Goal: Find specific page/section: Find specific page/section

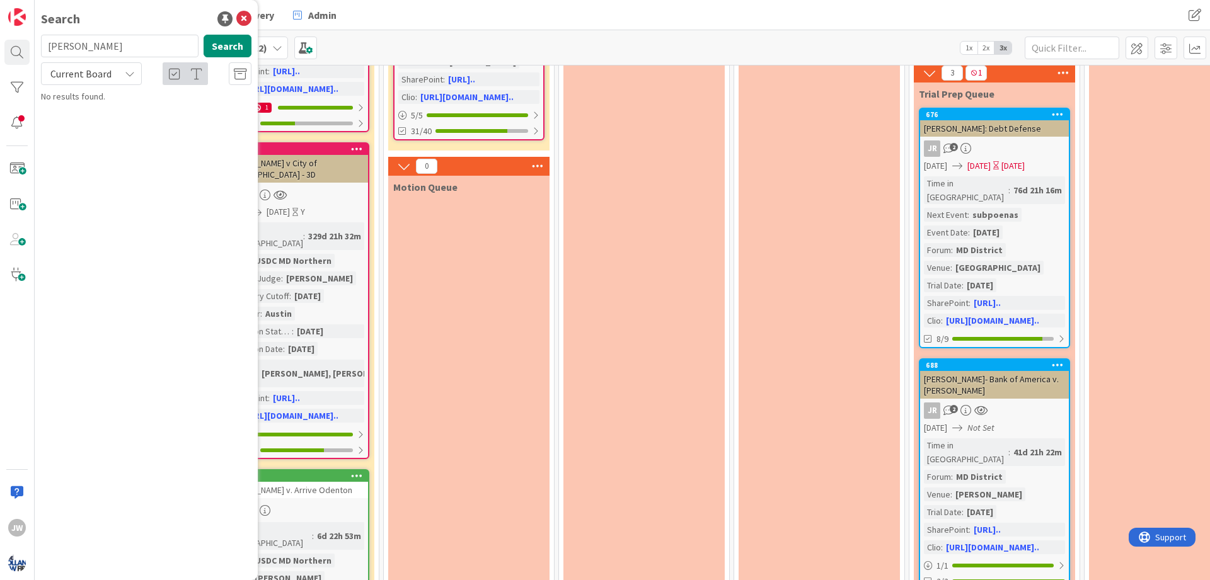
click at [398, 16] on div "Open Matters Drafting Discovery Admin" at bounding box center [397, 15] width 719 height 23
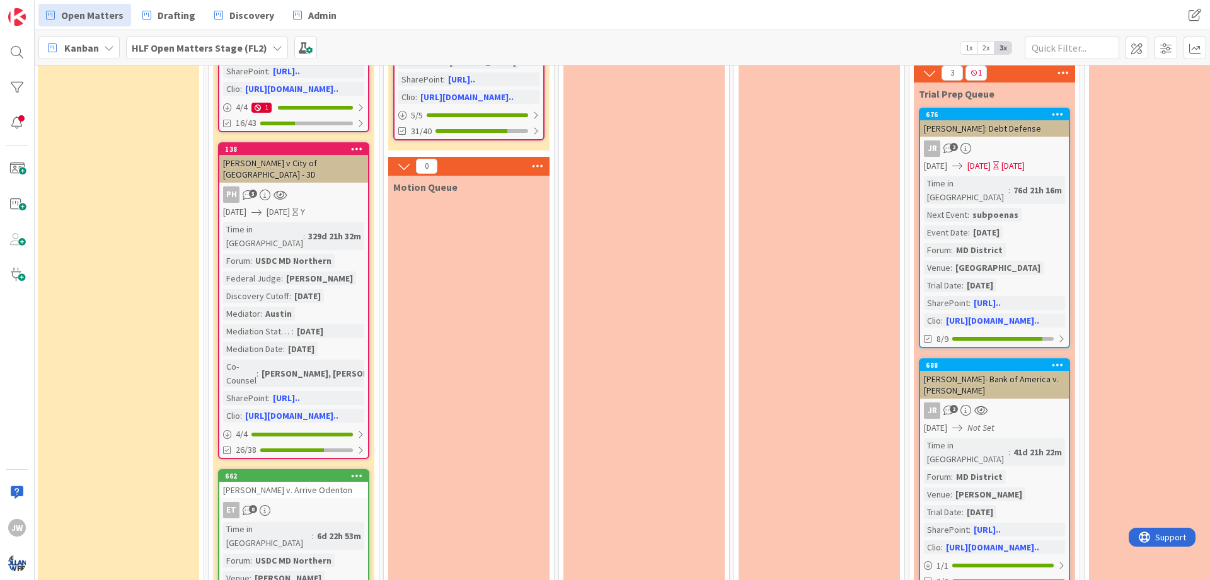
click at [411, 13] on div "Open Matters Drafting Discovery Admin" at bounding box center [397, 15] width 719 height 23
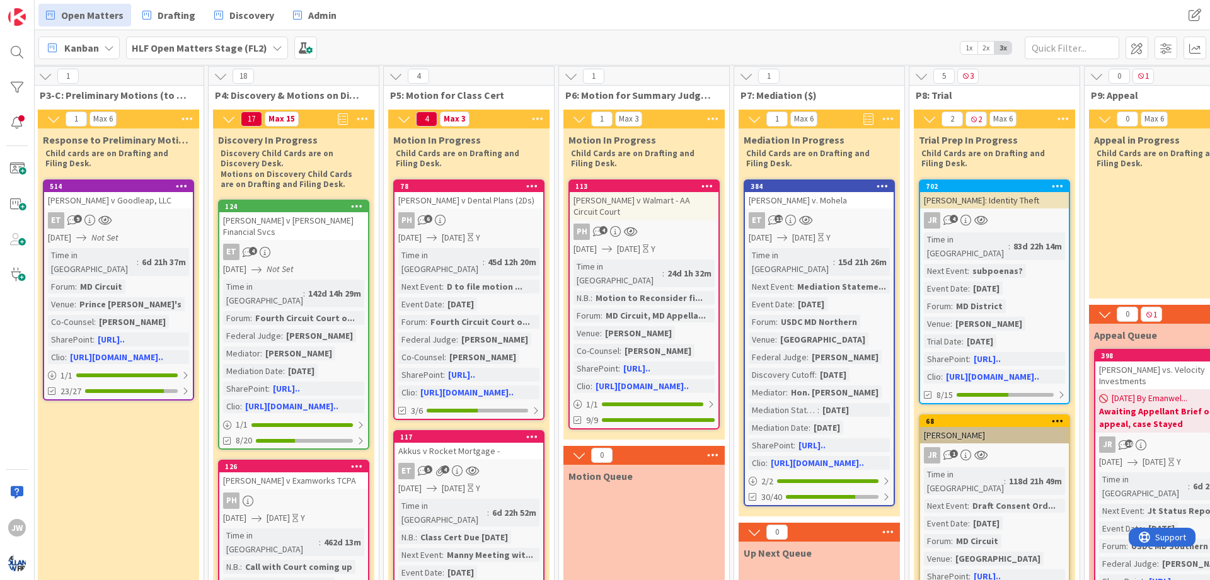
scroll to position [0, 872]
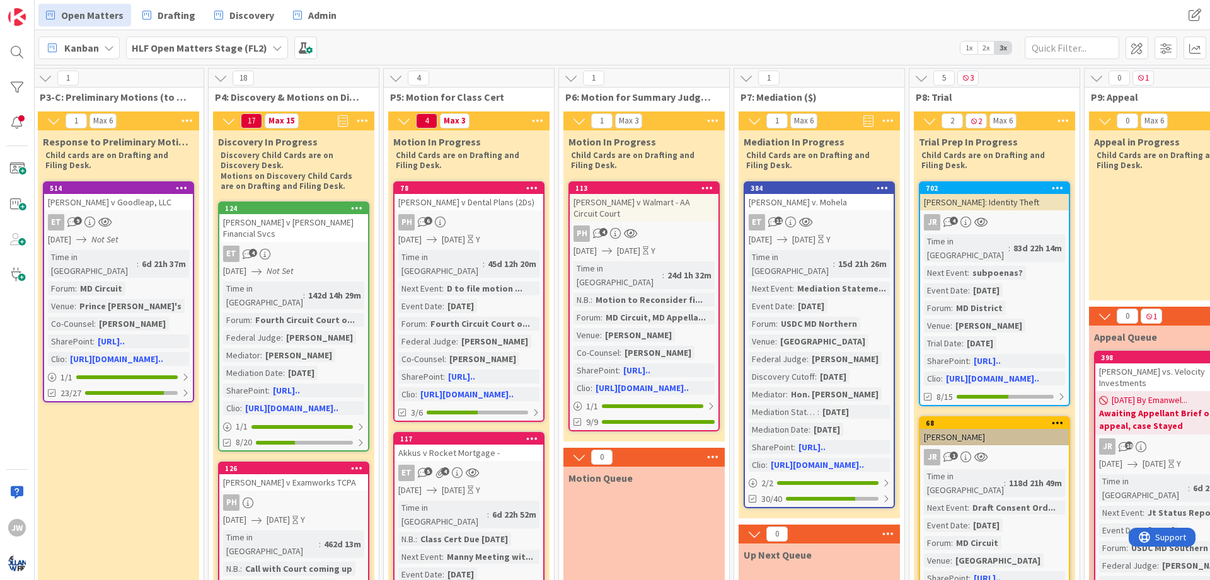
click at [496, 46] on div "Kanban HLF Open Matters Stage (FL2) 1x 2x 3x" at bounding box center [622, 47] width 1175 height 35
click at [708, 13] on div "Open Matters Drafting Discovery Admin" at bounding box center [397, 15] width 719 height 23
click at [656, 41] on div "Kanban HLF Open Matters Stage (FL2) 1x 2x 3x" at bounding box center [622, 47] width 1175 height 35
click at [655, 45] on div "Kanban HLF Open Matters Stage (FL2) 1x 2x 3x" at bounding box center [622, 47] width 1175 height 35
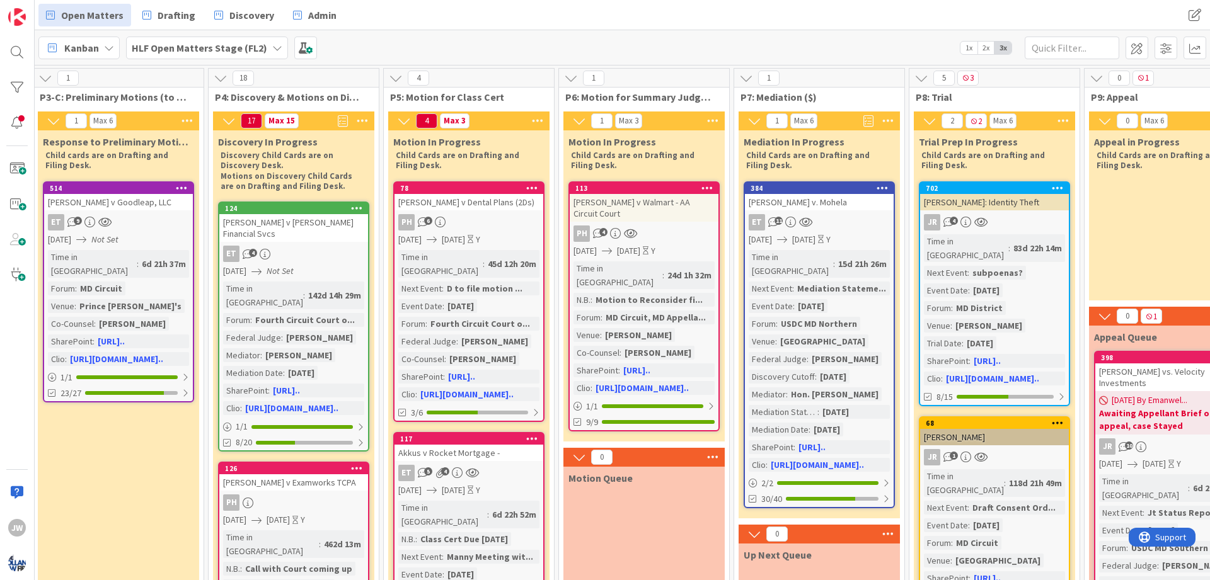
click at [646, 19] on div "Open Matters Drafting Discovery Admin" at bounding box center [397, 15] width 719 height 23
click at [441, 37] on div "Kanban HLF Open Matters Stage (FL2) 1x 2x 3x" at bounding box center [622, 47] width 1175 height 35
click at [403, 13] on div "Open Matters Drafting Discovery Admin" at bounding box center [397, 15] width 719 height 23
click at [815, 47] on div "Kanban HLF Open Matters Stage (FL2) 1x 2x 3x" at bounding box center [622, 47] width 1175 height 35
click at [997, 12] on div "Open Matters Drafting Discovery Admin Open Matters Drafting Discovery Admin" at bounding box center [622, 15] width 1175 height 30
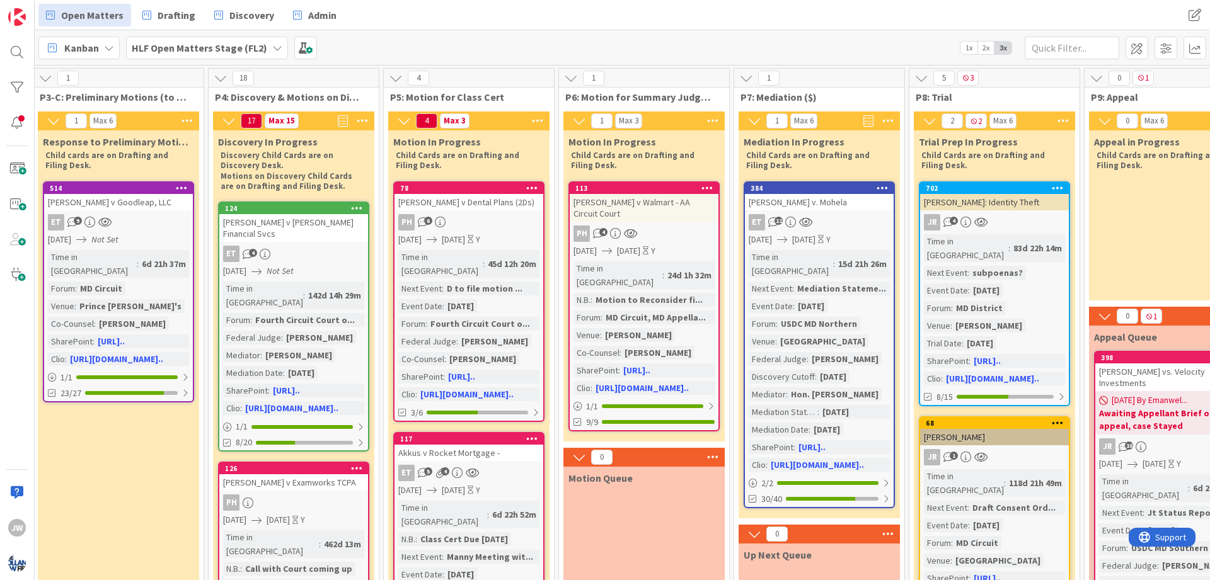
click at [425, 11] on div "Open Matters Drafting Discovery Admin" at bounding box center [397, 15] width 719 height 23
click at [404, 45] on div "Kanban HLF Open Matters Stage (FL2) 1x 2x 3x" at bounding box center [622, 47] width 1175 height 35
click at [398, 14] on div "Open Matters Drafting Discovery Admin" at bounding box center [397, 15] width 719 height 23
click at [398, 46] on div "Kanban HLF Open Matters Stage (FL2) 1x 2x 3x" at bounding box center [622, 47] width 1175 height 35
click at [427, 16] on div "Open Matters Drafting Discovery Admin" at bounding box center [397, 15] width 719 height 23
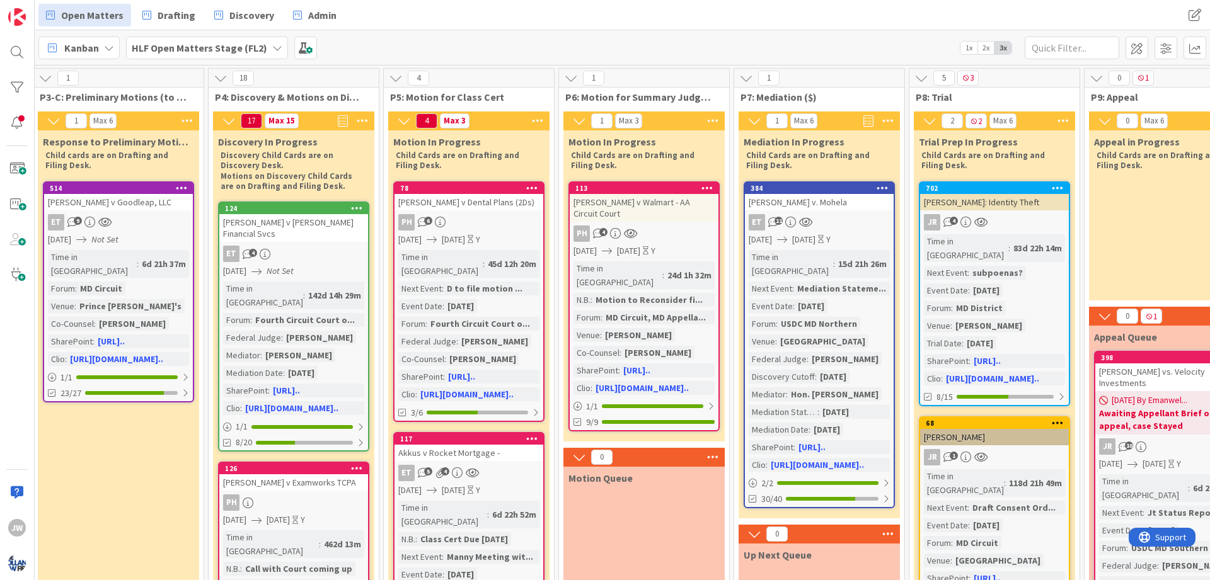
click at [423, 45] on div "Kanban HLF Open Matters Stage (FL2) 1x 2x 3x" at bounding box center [622, 47] width 1175 height 35
click at [478, 14] on div "Open Matters Drafting Discovery Admin" at bounding box center [397, 15] width 719 height 23
click at [478, 44] on div "Kanban HLF Open Matters Stage (FL2) 1x 2x 3x" at bounding box center [622, 47] width 1175 height 35
click at [632, 42] on div "Kanban HLF Open Matters Stage (FL2) 1x 2x 3x" at bounding box center [622, 47] width 1175 height 35
click at [632, 12] on div "Open Matters Drafting Discovery Admin" at bounding box center [397, 15] width 719 height 23
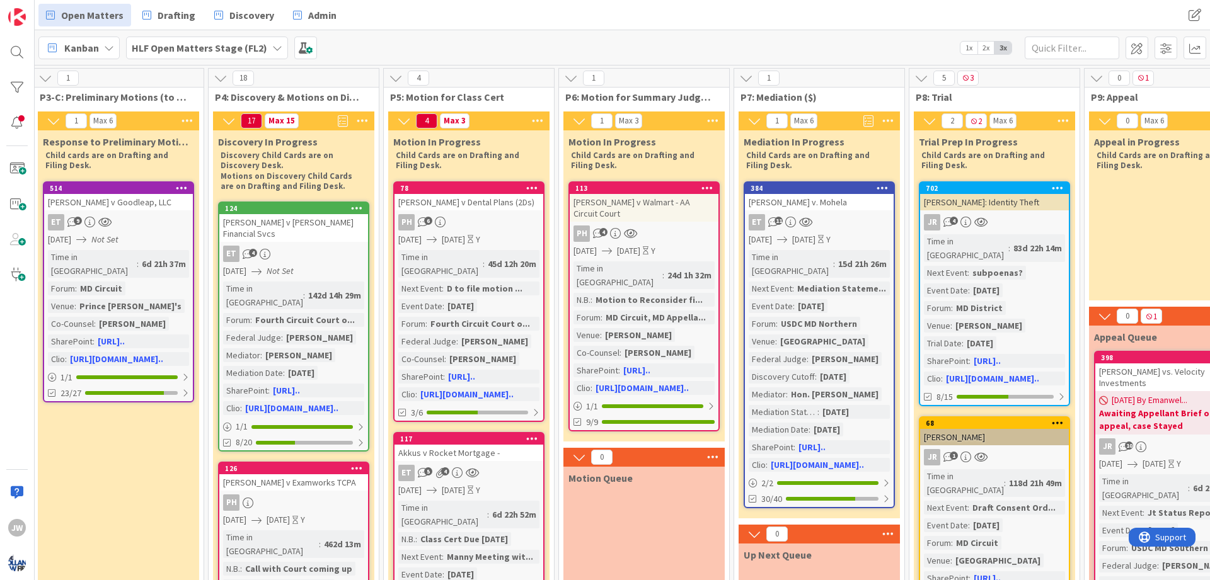
click at [404, 13] on div "Open Matters Drafting Discovery Admin" at bounding box center [397, 15] width 719 height 23
click at [411, 45] on div "Kanban HLF Open Matters Stage (FL2) 1x 2x 3x" at bounding box center [622, 47] width 1175 height 35
click at [384, 17] on div "Open Matters Drafting Discovery Admin" at bounding box center [397, 15] width 719 height 23
click at [384, 9] on div "Open Matters Drafting Discovery Admin" at bounding box center [397, 15] width 719 height 23
click at [374, 41] on div "Kanban HLF Open Matters Stage (FL2) 1x 2x 3x" at bounding box center [622, 47] width 1175 height 35
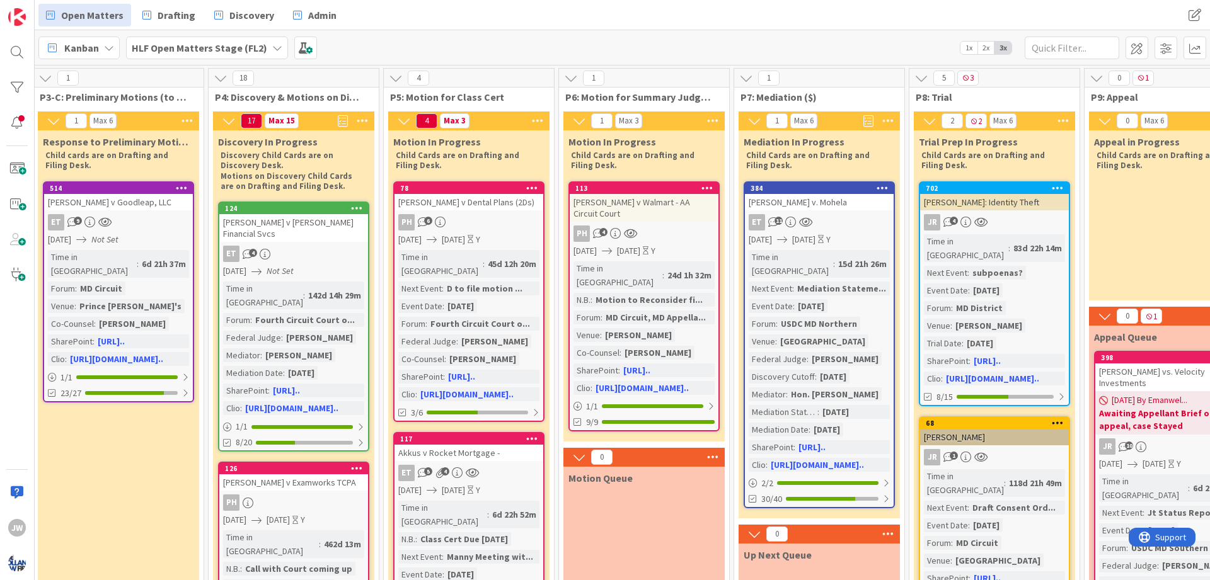
click at [397, 39] on div "Kanban HLF Open Matters Stage (FL2) 1x 2x 3x" at bounding box center [622, 47] width 1175 height 35
click at [399, 44] on div "Kanban HLF Open Matters Stage (FL2) 1x 2x 3x" at bounding box center [622, 47] width 1175 height 35
click at [399, 43] on div "Kanban HLF Open Matters Stage (FL2) 1x 2x 3x" at bounding box center [622, 47] width 1175 height 35
click at [399, 42] on div "Kanban HLF Open Matters Stage (FL2) 1x 2x 3x" at bounding box center [622, 47] width 1175 height 35
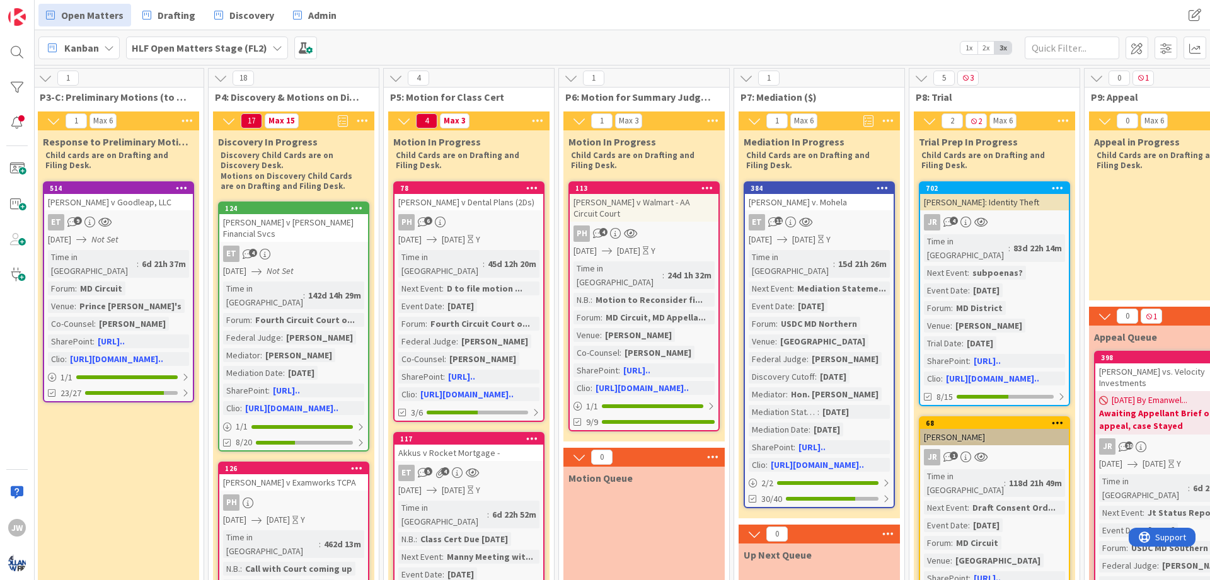
click at [425, 42] on div "Kanban HLF Open Matters Stage (FL2) 1x 2x 3x" at bounding box center [622, 47] width 1175 height 35
